Goal: Task Accomplishment & Management: Complete application form

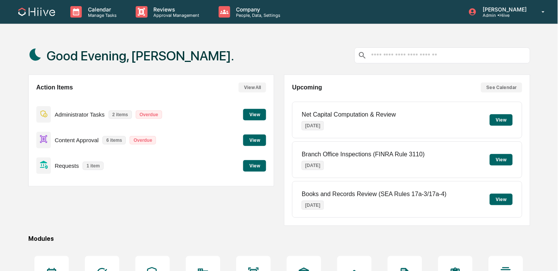
click at [138, 11] on icon at bounding box center [141, 11] width 11 height 11
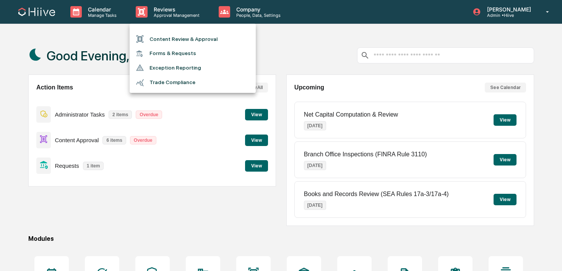
click at [138, 34] on li "Content Review & Approval" at bounding box center [193, 39] width 126 height 15
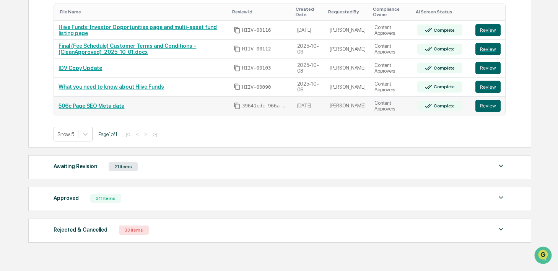
scroll to position [176, 0]
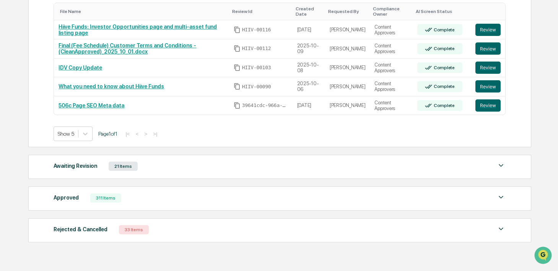
click at [122, 208] on div "Approved 311 Items File Name Review Id Created Date Requested By Compliance Own…" at bounding box center [279, 199] width 503 height 24
click at [122, 205] on div "Approved 311 Items File Name Review Id Created Date Requested By Compliance Own…" at bounding box center [279, 199] width 503 height 24
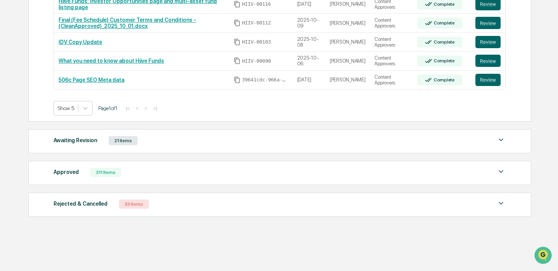
click at [125, 171] on div "Approved 311 Items" at bounding box center [280, 172] width 452 height 11
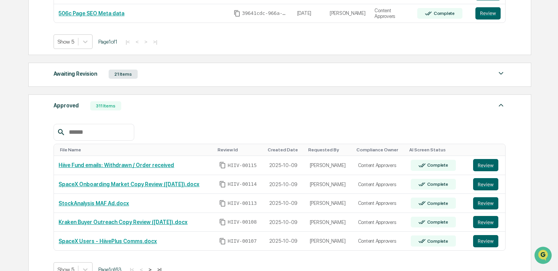
scroll to position [264, 0]
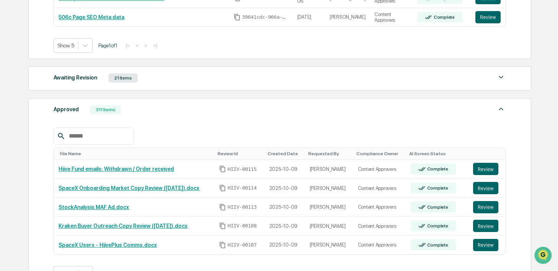
click at [124, 114] on div "Approved 311 Items" at bounding box center [280, 109] width 452 height 11
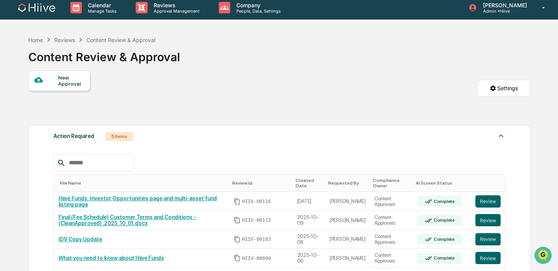
scroll to position [0, 0]
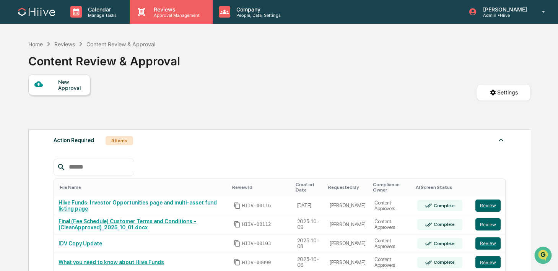
click at [150, 17] on p "Approval Management" at bounding box center [176, 15] width 56 height 5
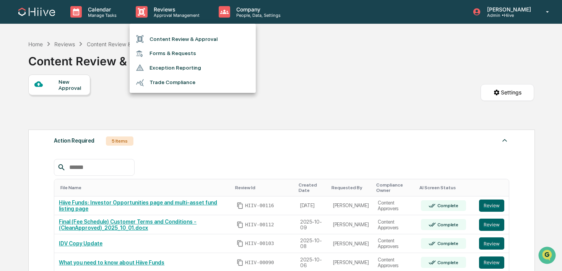
click at [114, 17] on div at bounding box center [281, 135] width 562 height 271
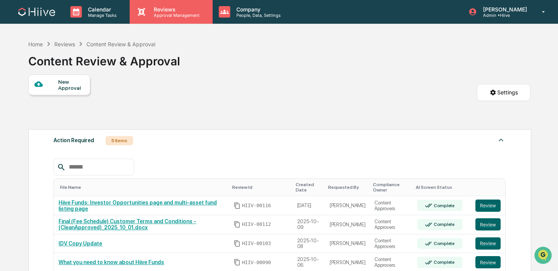
click at [155, 17] on p "Approval Management" at bounding box center [176, 15] width 56 height 5
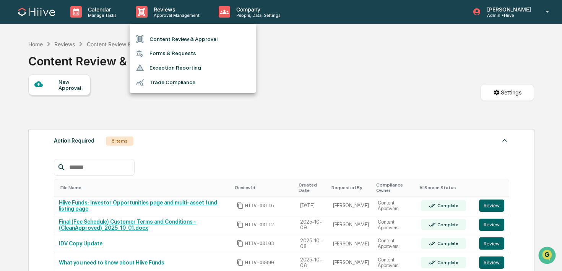
click at [154, 56] on li "Forms & Requests" at bounding box center [193, 53] width 126 height 14
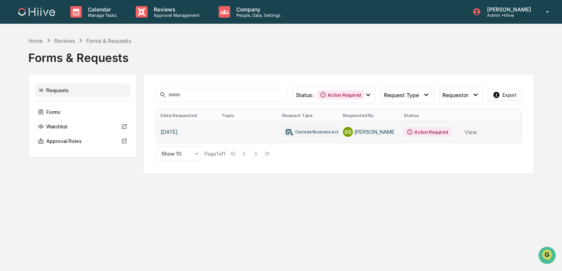
click at [213, 135] on link at bounding box center [338, 131] width 365 height 21
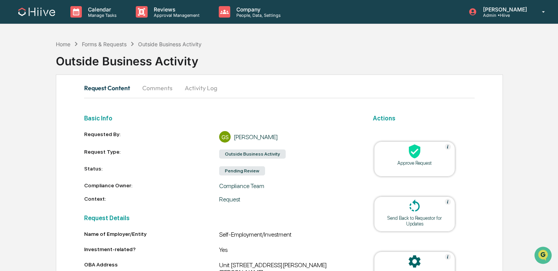
click at [152, 85] on button "Comments" at bounding box center [157, 88] width 42 height 18
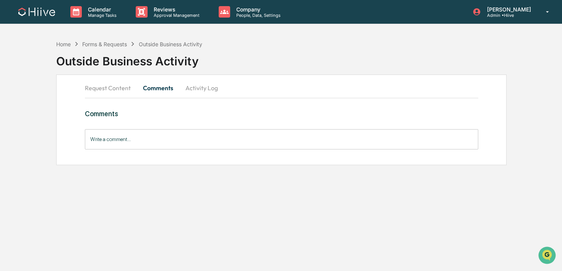
click at [106, 88] on button "Request Content" at bounding box center [111, 88] width 52 height 18
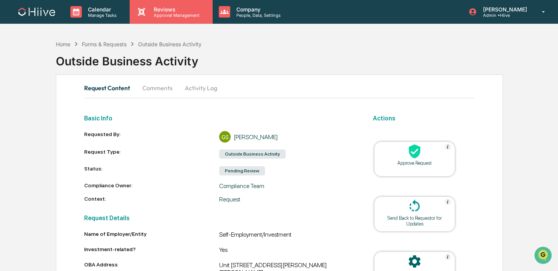
click at [154, 19] on div "Reviews Approval Management" at bounding box center [171, 12] width 83 height 24
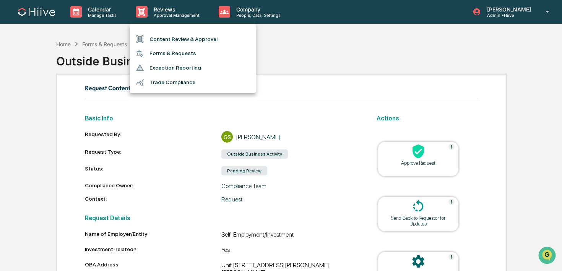
click at [153, 36] on li "Content Review & Approval" at bounding box center [193, 39] width 126 height 15
